Goal: Communication & Community: Answer question/provide support

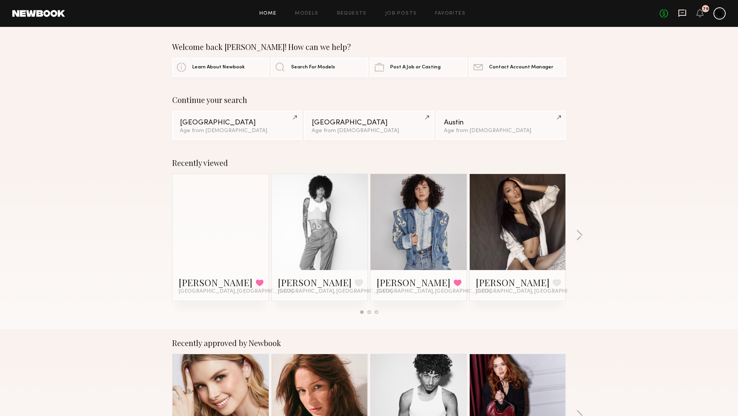
click at [680, 12] on icon at bounding box center [681, 12] width 3 height 1
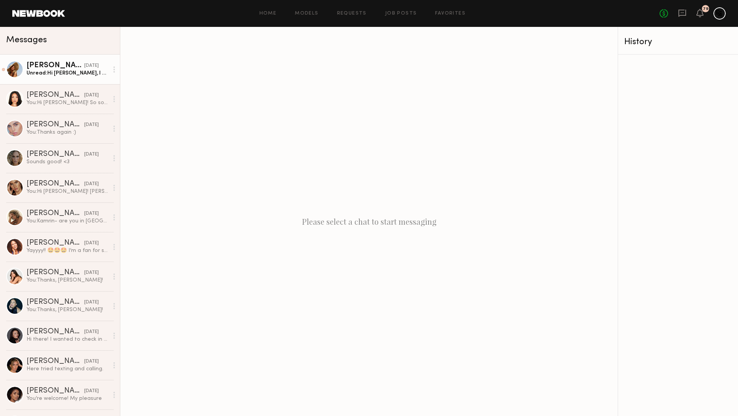
click at [99, 71] on div "Unread: Hi [PERSON_NAME], I appreciate it. I will look out for the product and …" at bounding box center [68, 73] width 82 height 7
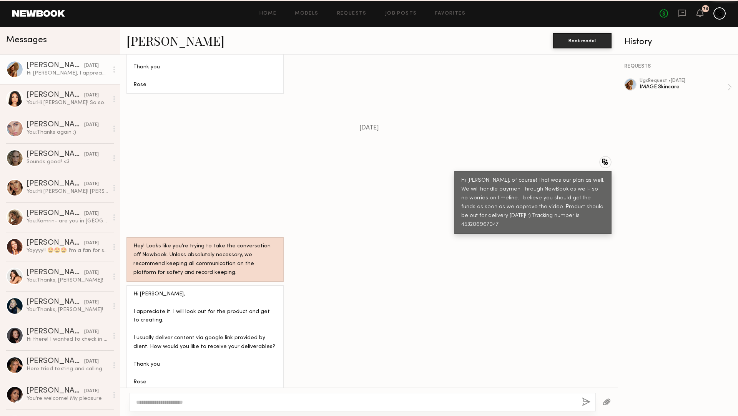
scroll to position [1070, 0]
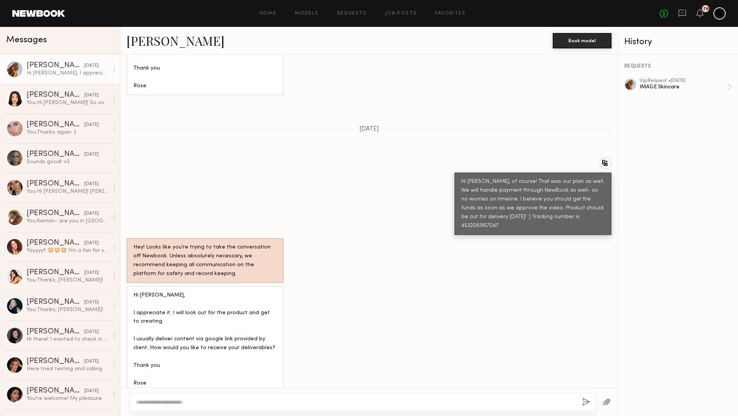
click at [167, 394] on div at bounding box center [362, 402] width 466 height 18
click at [168, 403] on textarea at bounding box center [355, 402] width 439 height 8
type textarea "**********"
click at [586, 398] on button "button" at bounding box center [586, 403] width 8 height 10
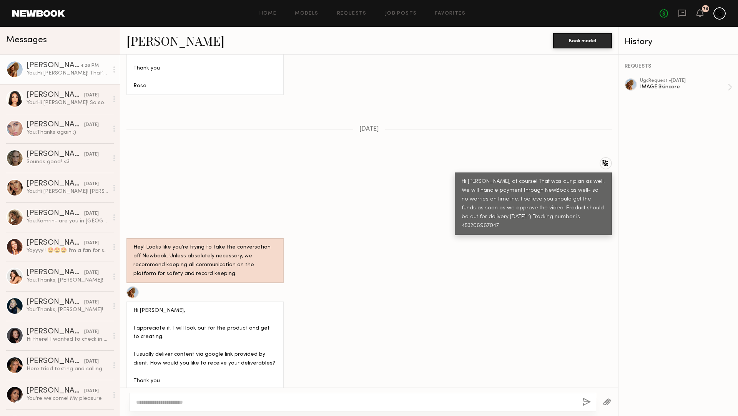
scroll to position [1232, 0]
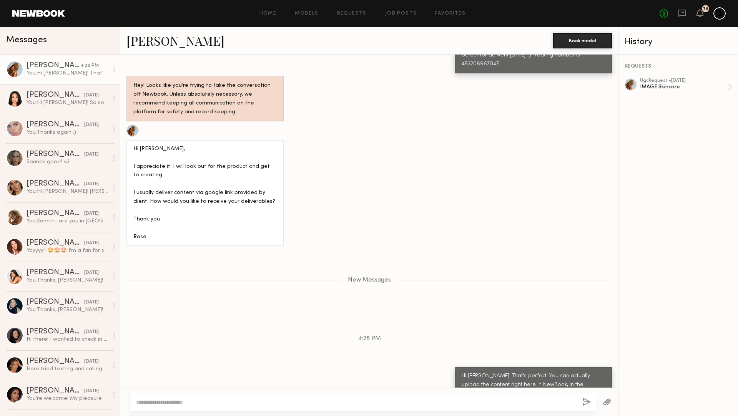
click at [269, 409] on div at bounding box center [362, 402] width 466 height 18
click at [269, 406] on textarea at bounding box center [356, 402] width 440 height 8
type textarea "**********"
click at [587, 403] on button "button" at bounding box center [586, 403] width 8 height 10
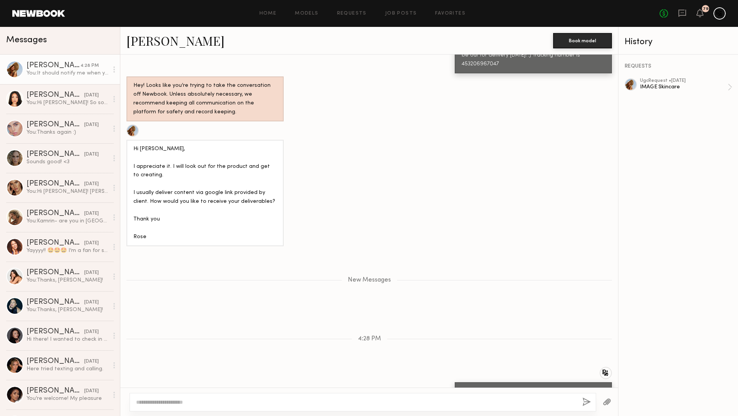
scroll to position [1268, 0]
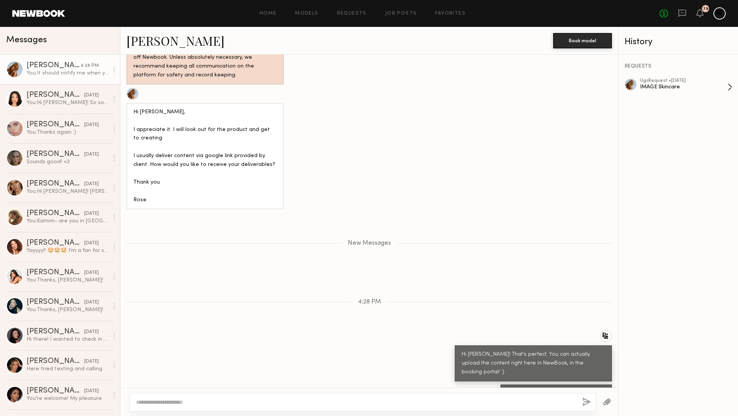
click at [662, 83] on div "IMAGE Skincare" at bounding box center [684, 86] width 88 height 7
click at [53, 103] on div "You: Hi [PERSON_NAME]! So sorry to do this! I spoke with the brand and I hadn't…" at bounding box center [68, 102] width 82 height 7
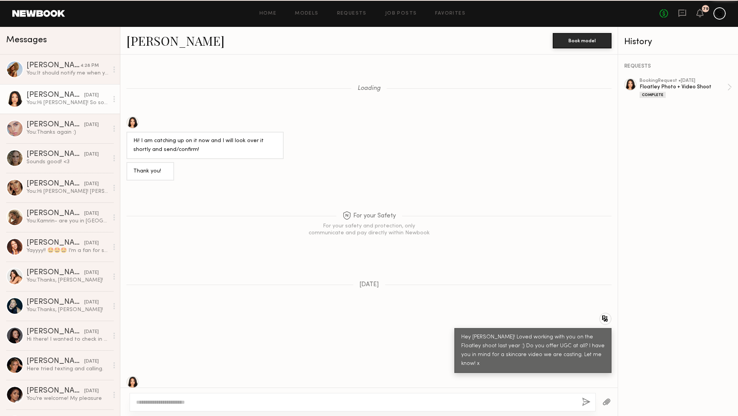
scroll to position [951, 0]
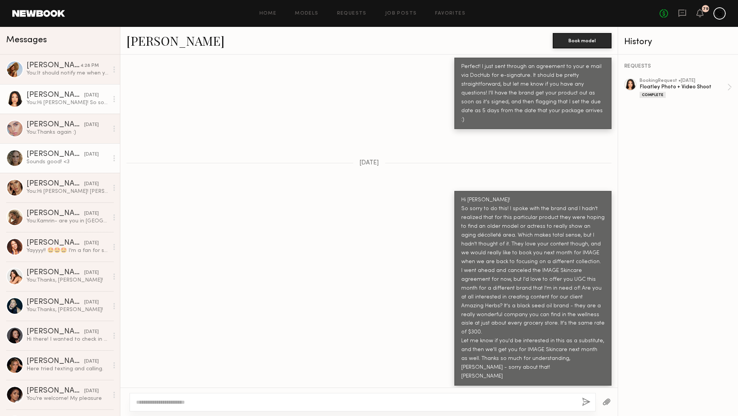
click at [90, 162] on div "Sounds good! <3" at bounding box center [68, 161] width 82 height 7
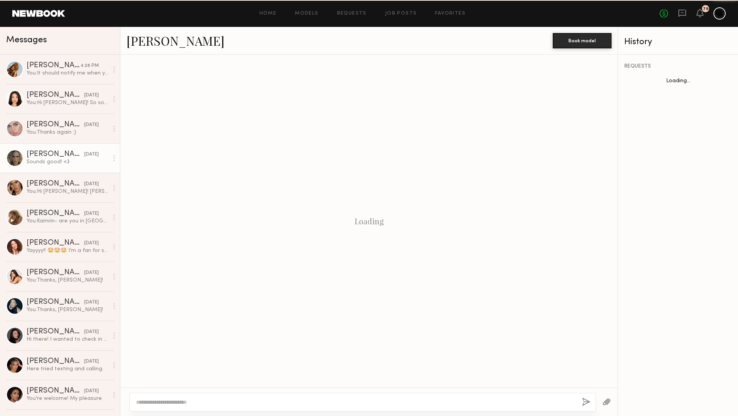
scroll to position [571, 0]
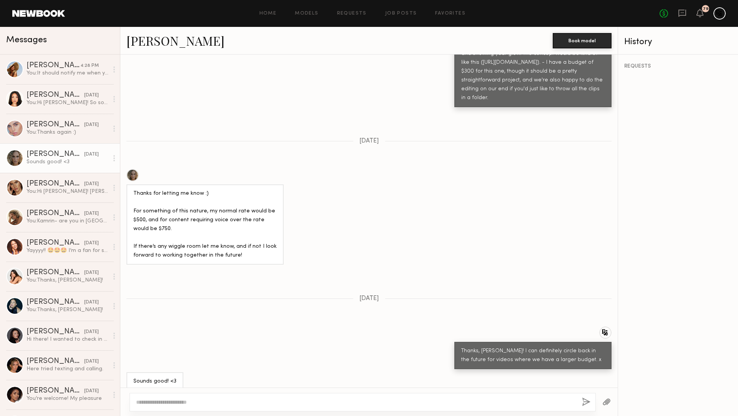
click at [51, 16] on link at bounding box center [38, 13] width 53 height 7
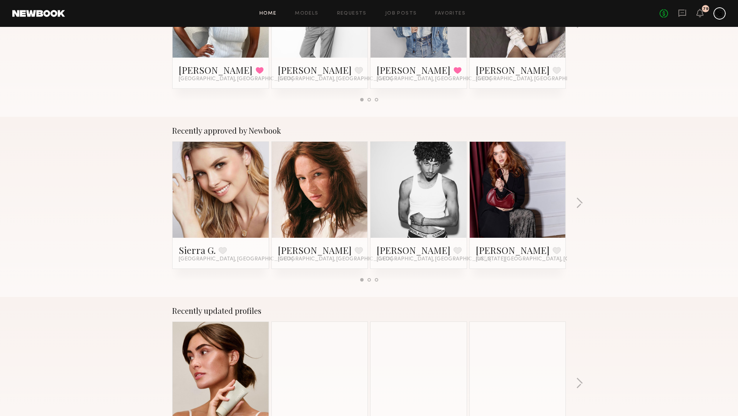
scroll to position [435, 0]
